Goal: Task Accomplishment & Management: Manage account settings

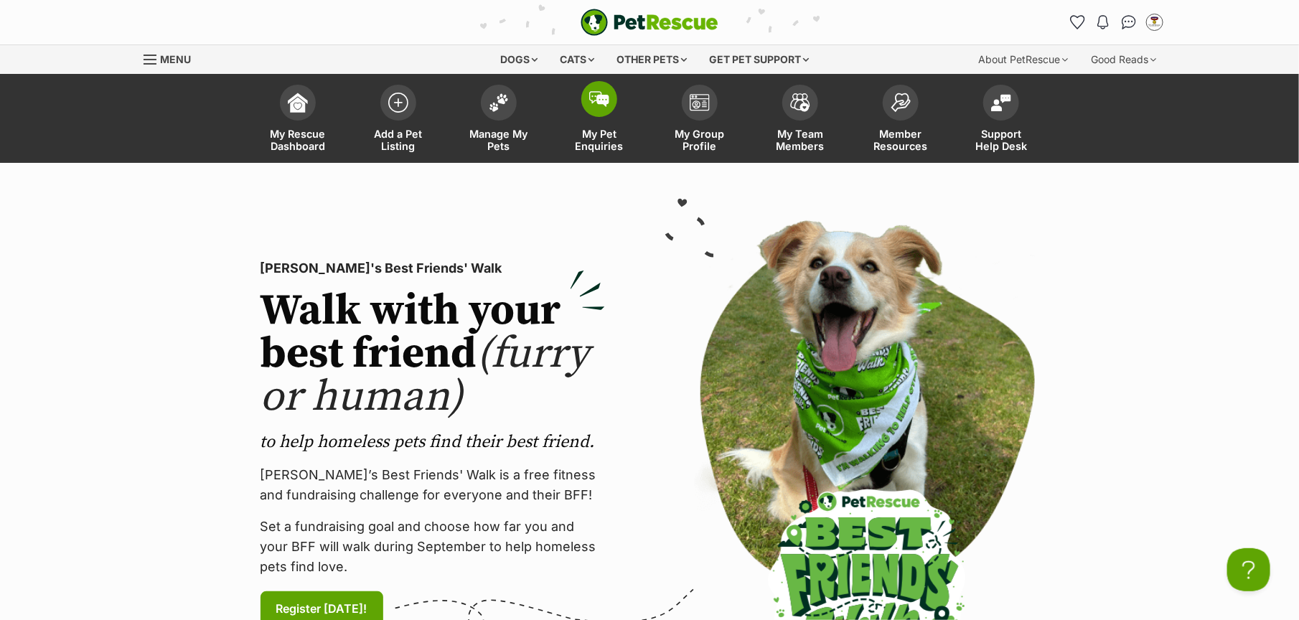
click at [602, 128] on span "My Pet Enquiries" at bounding box center [599, 140] width 65 height 24
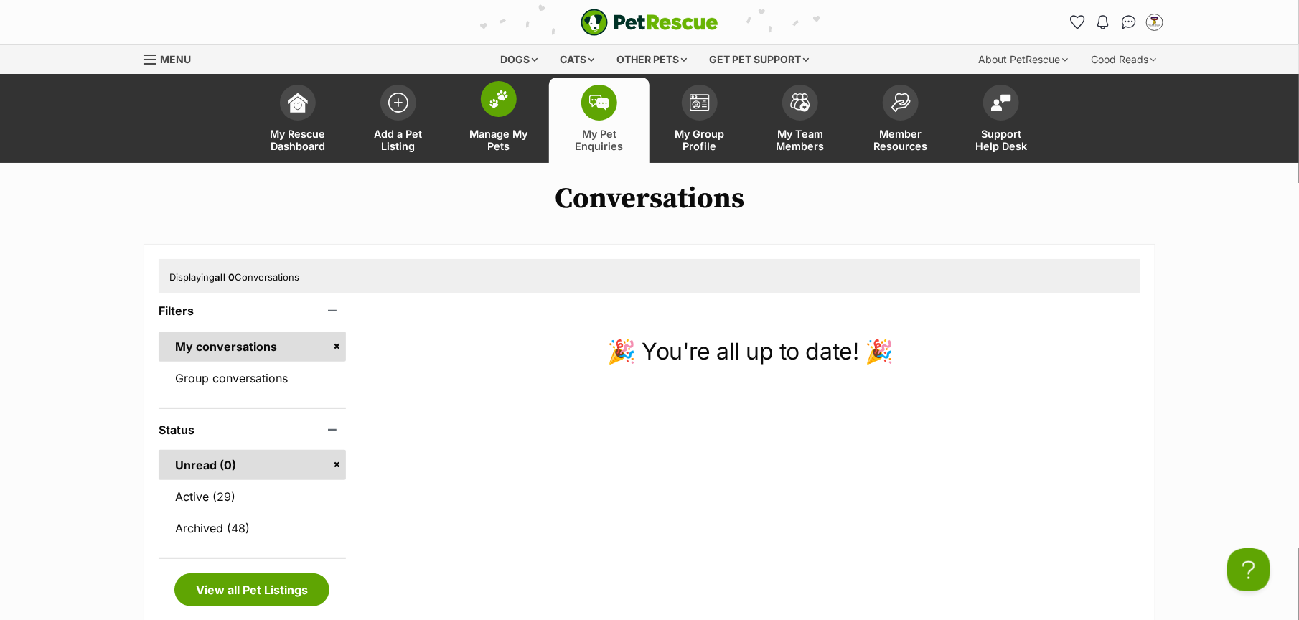
click at [498, 130] on span "Manage My Pets" at bounding box center [499, 140] width 65 height 24
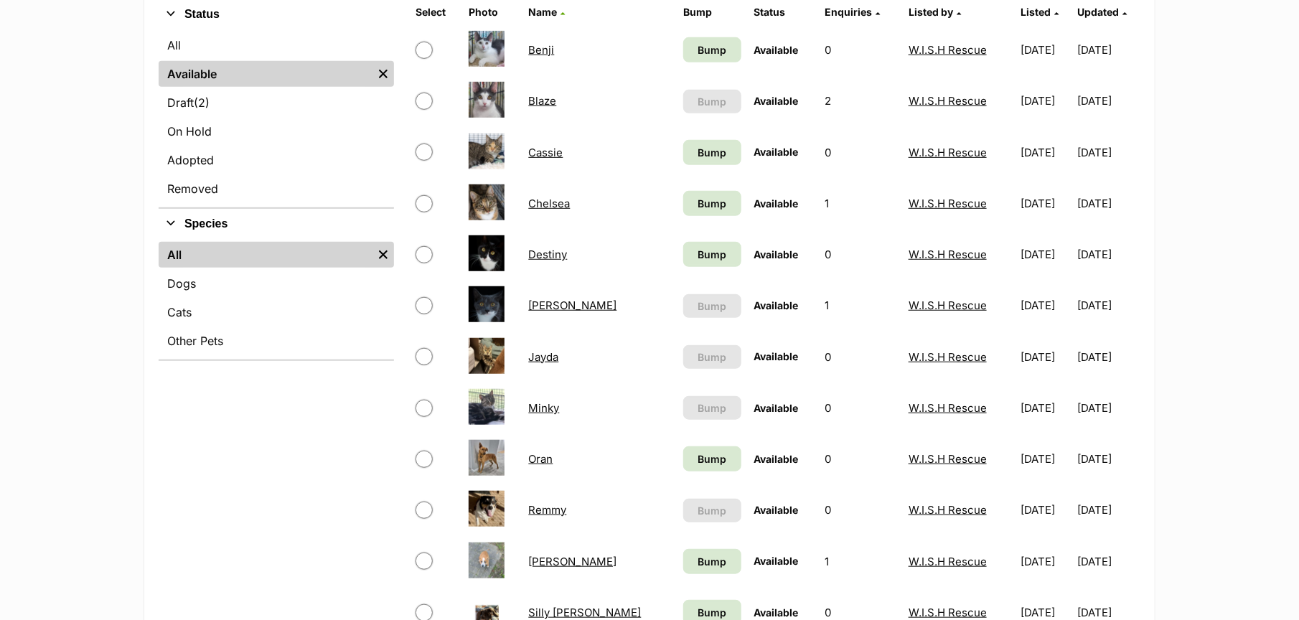
scroll to position [179, 0]
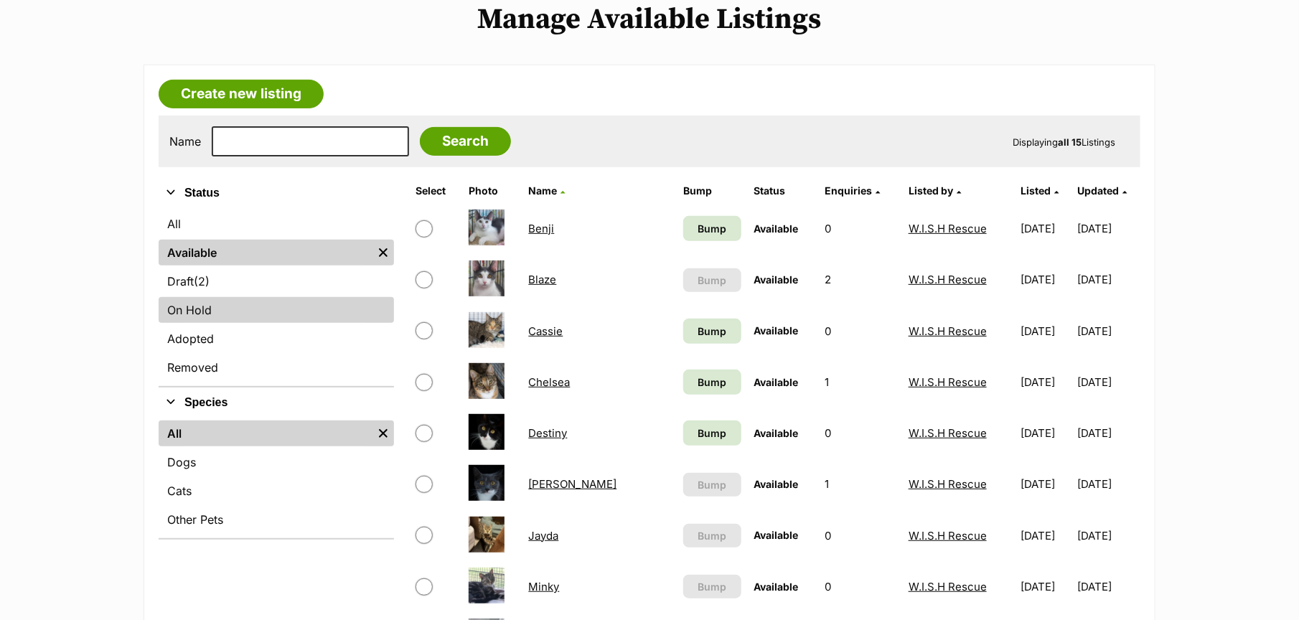
click at [216, 314] on link "On Hold" at bounding box center [276, 310] width 235 height 26
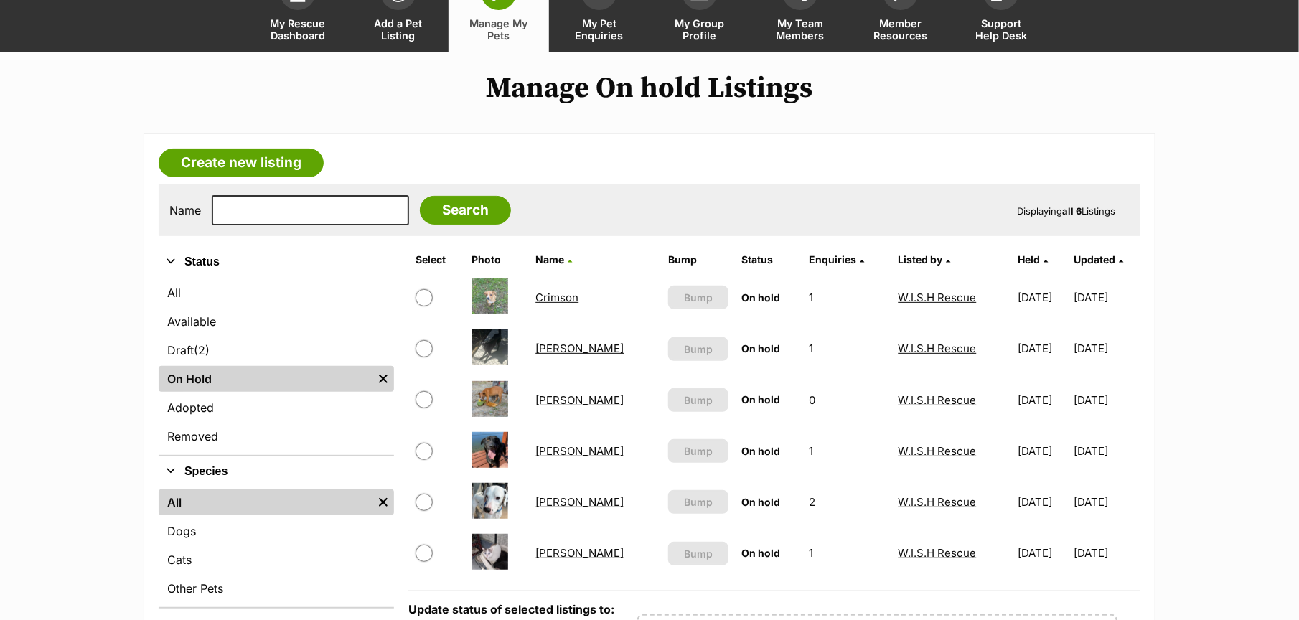
scroll to position [89, 0]
